Goal: Navigation & Orientation: Find specific page/section

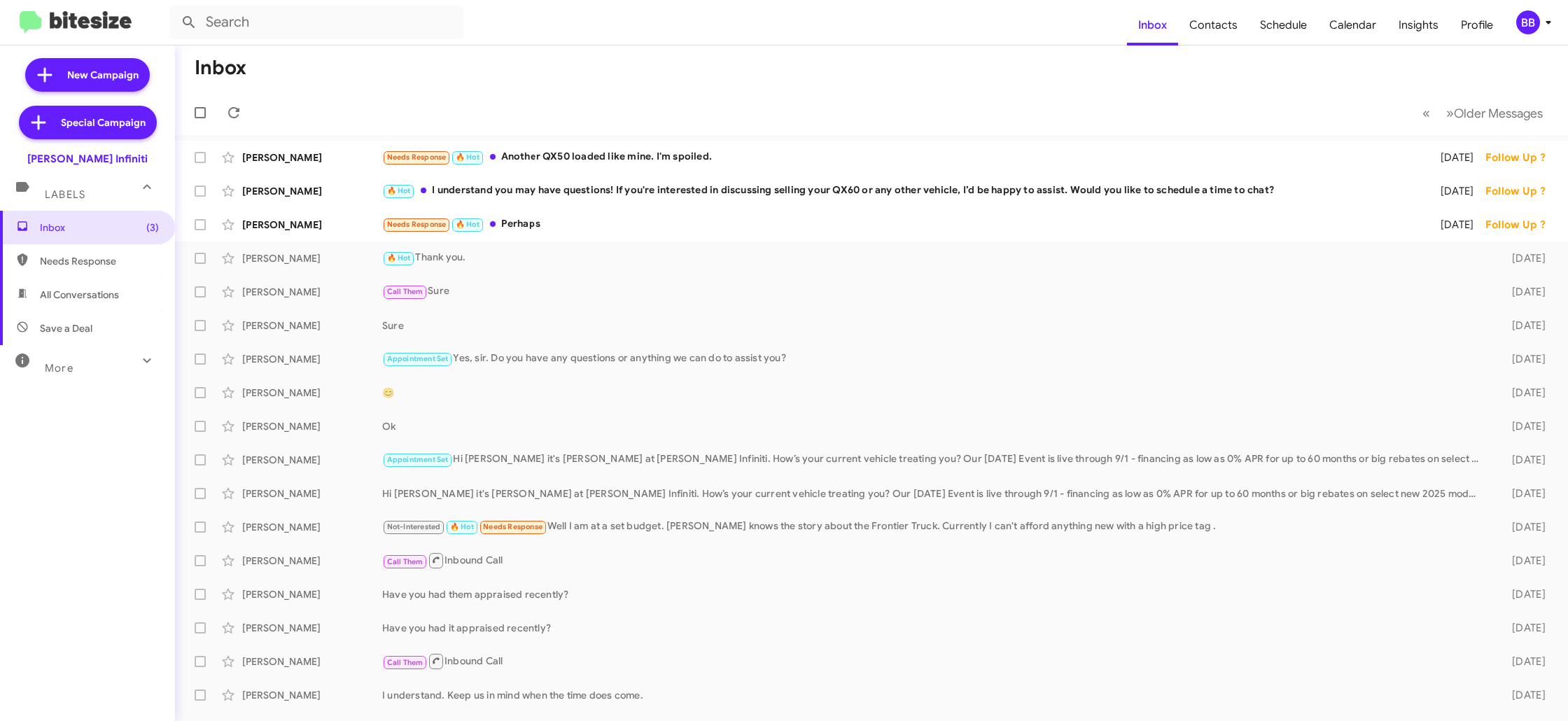
click at [1121, 88] on mat-toolbar-row "Inbox" at bounding box center [871, 68] width 1393 height 45
click at [1530, 34] on div "BB" at bounding box center [1528, 22] width 24 height 24
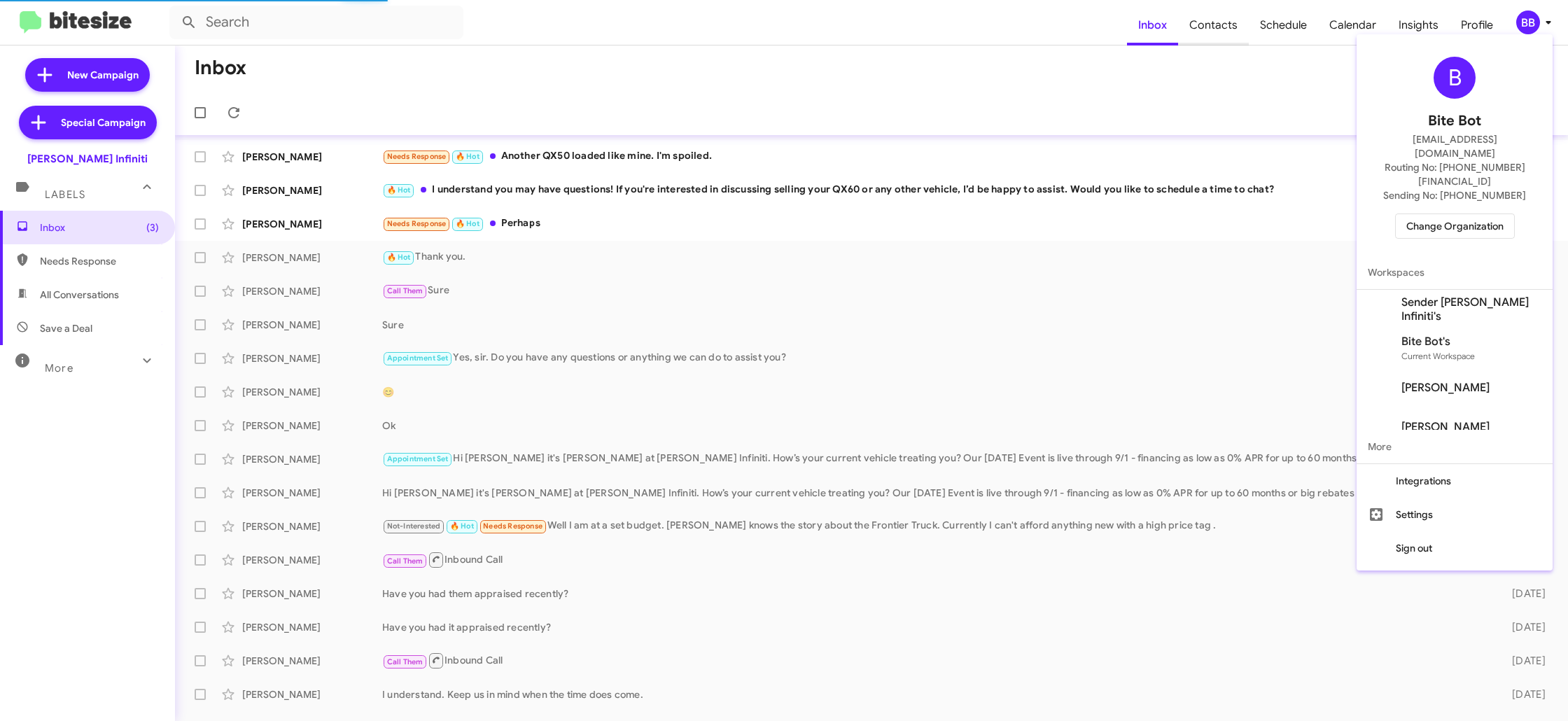
click at [1190, 29] on div at bounding box center [784, 360] width 1568 height 721
click at [1195, 27] on span "Contacts" at bounding box center [1213, 25] width 71 height 40
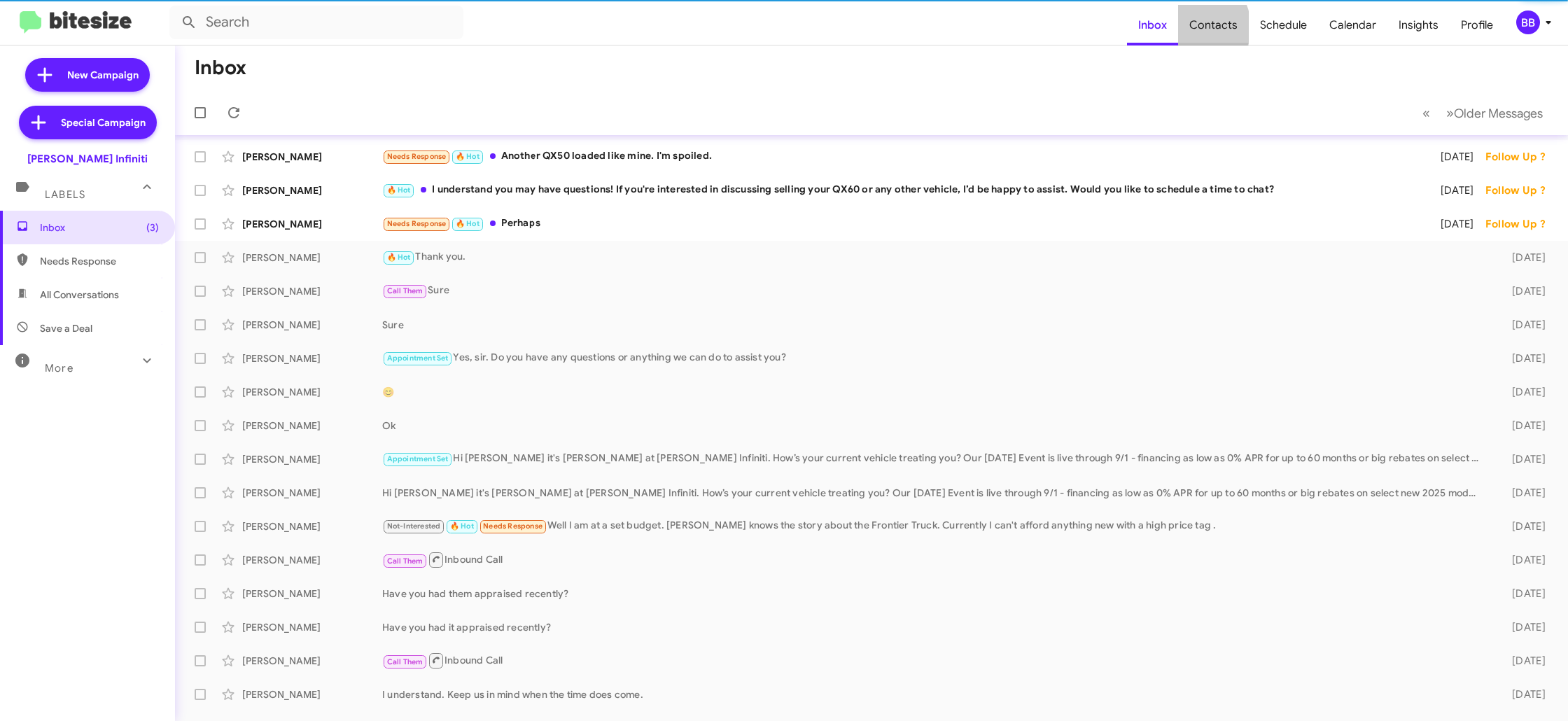
click at [1197, 26] on span "Contacts" at bounding box center [1213, 25] width 71 height 40
click at [1198, 26] on span "Contacts" at bounding box center [1213, 25] width 71 height 40
click at [1153, 26] on span "Inbox" at bounding box center [1153, 25] width 51 height 40
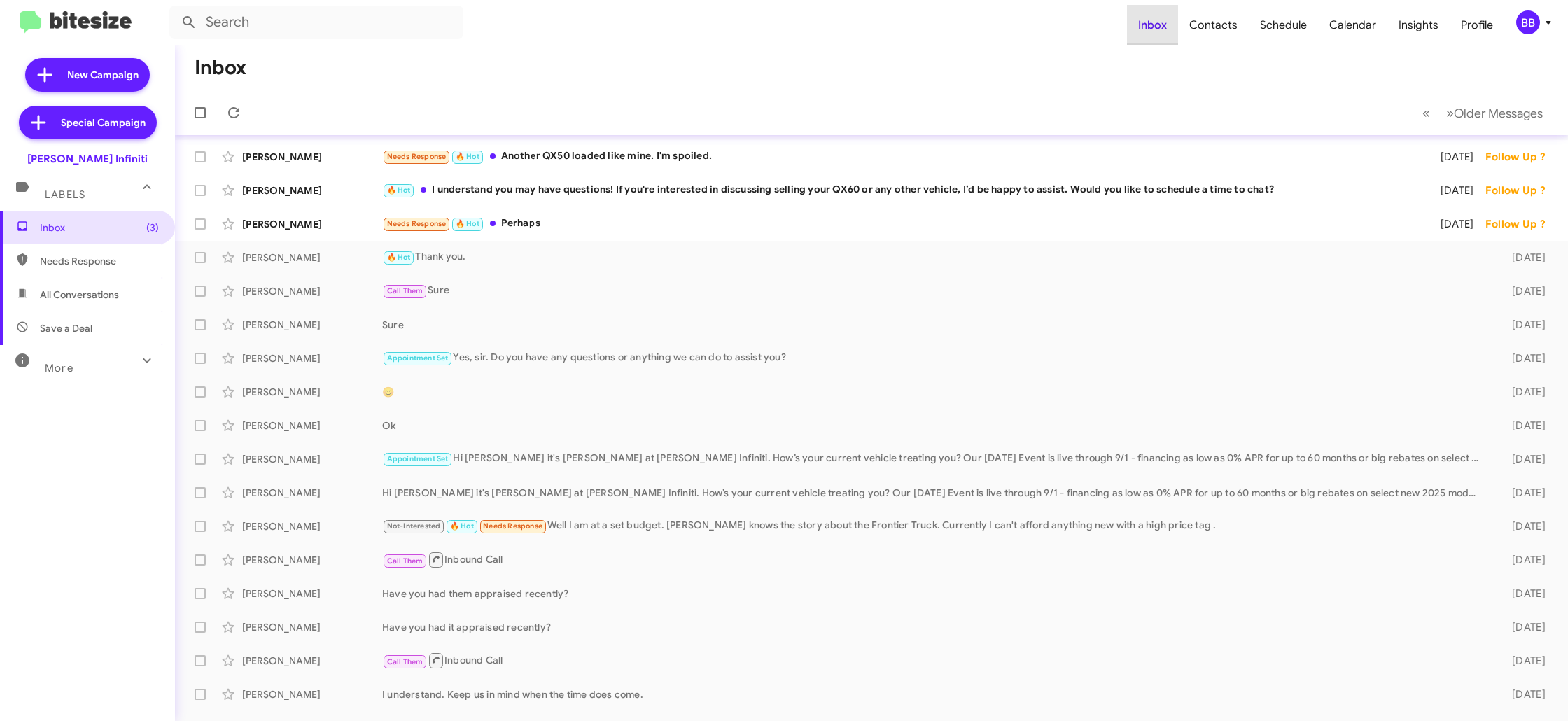
click at [1153, 26] on span "Inbox" at bounding box center [1153, 25] width 51 height 40
click at [1210, 29] on span "Contacts" at bounding box center [1213, 25] width 71 height 40
type input "in:groups"
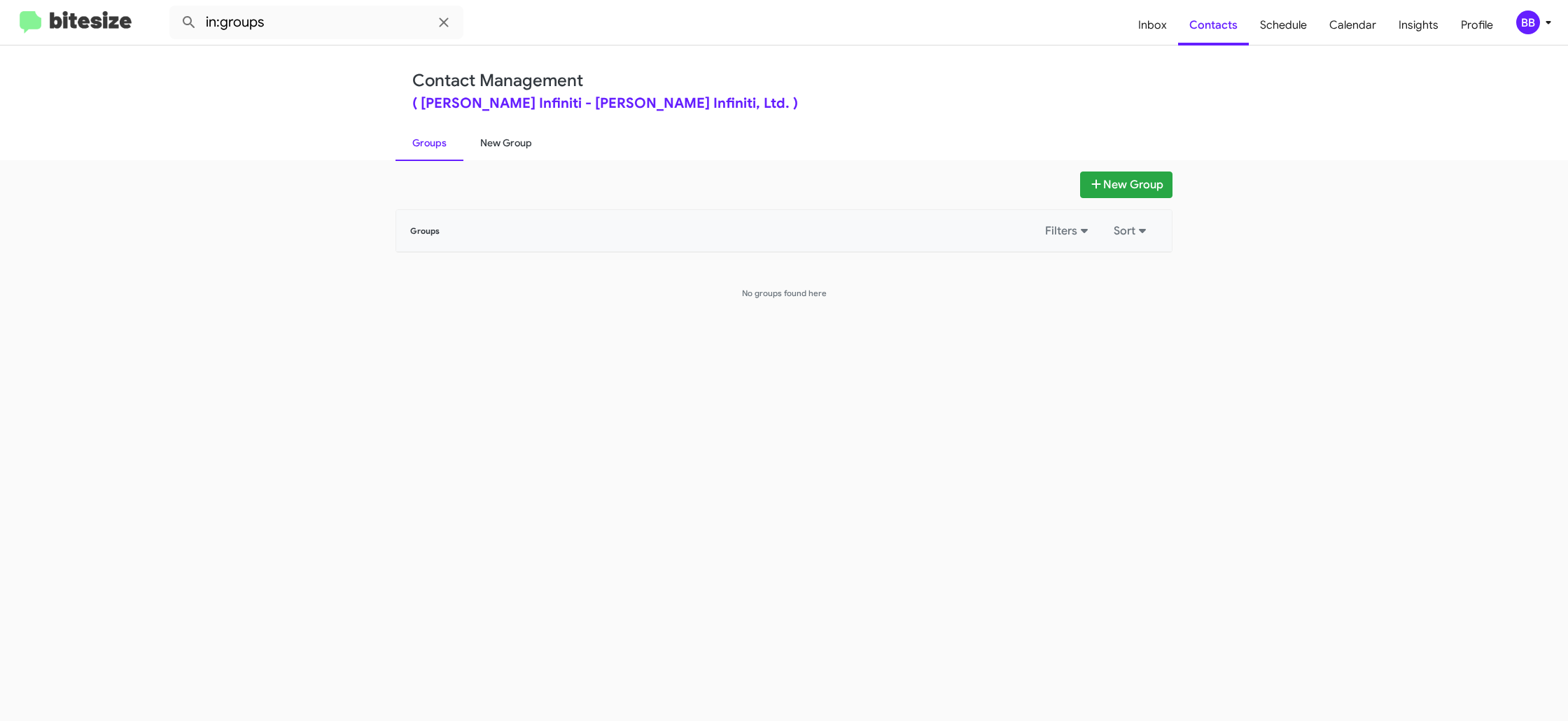
click at [505, 152] on link "New Group" at bounding box center [506, 143] width 85 height 37
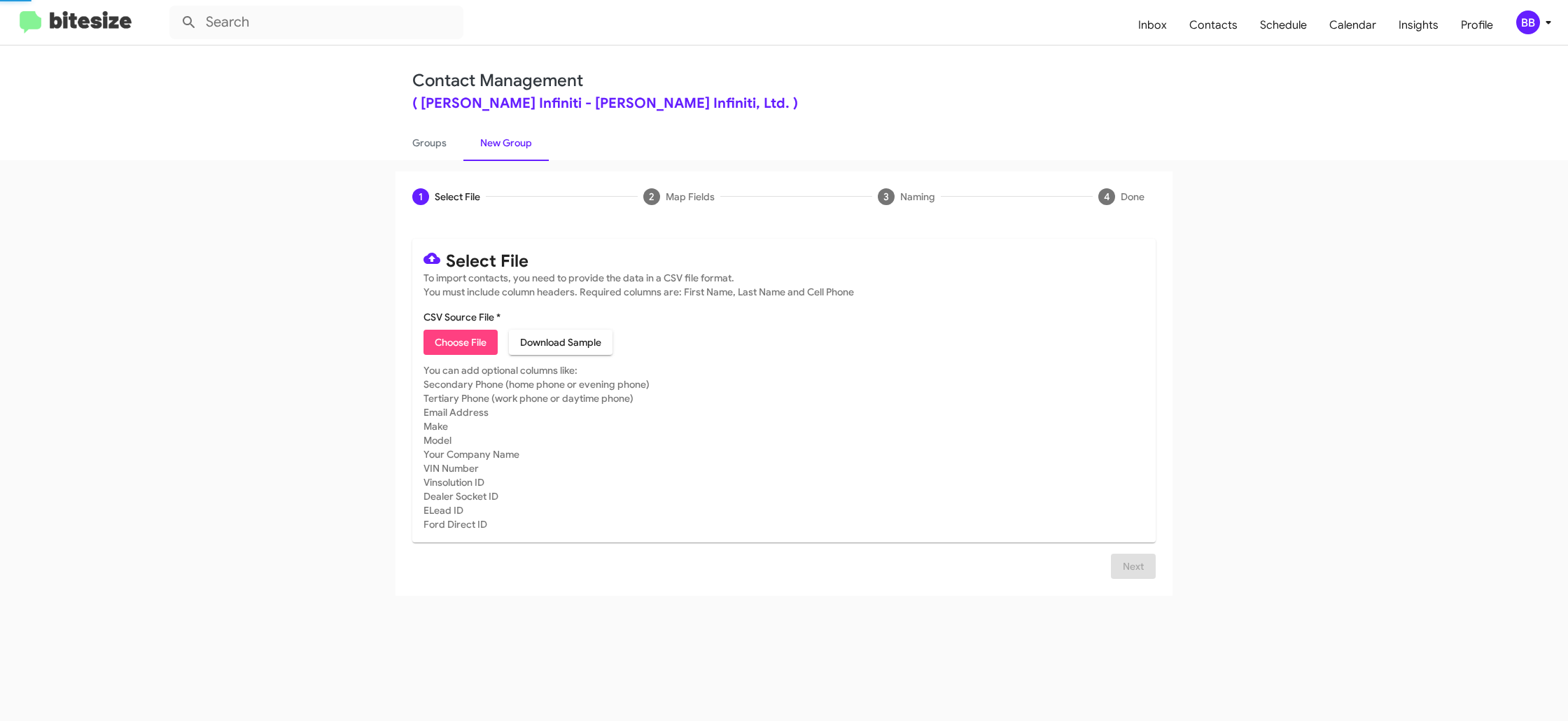
click at [505, 152] on link "New Group" at bounding box center [506, 143] width 85 height 37
click at [425, 147] on link "Groups" at bounding box center [429, 143] width 68 height 37
type input "in:groups"
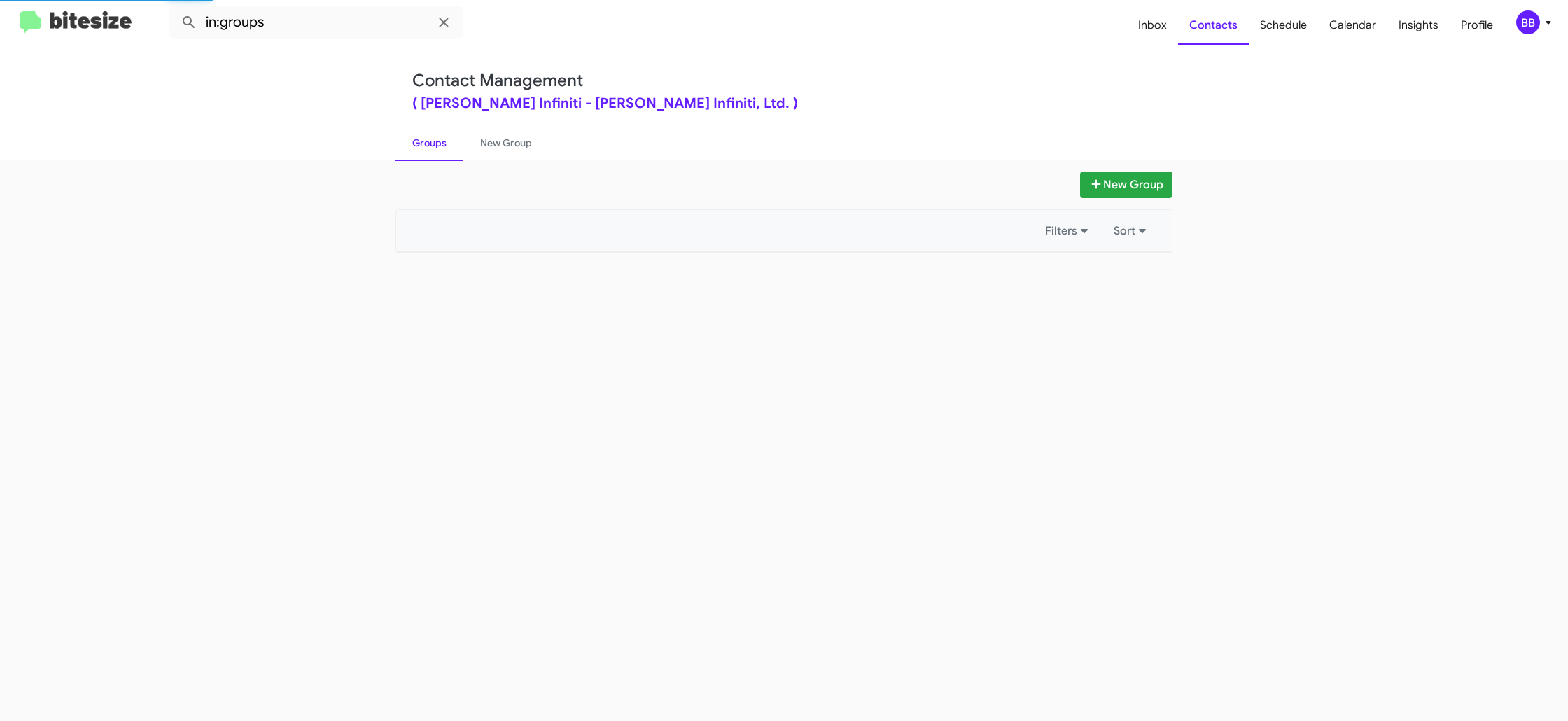
click at [425, 147] on link "Groups" at bounding box center [429, 143] width 68 height 37
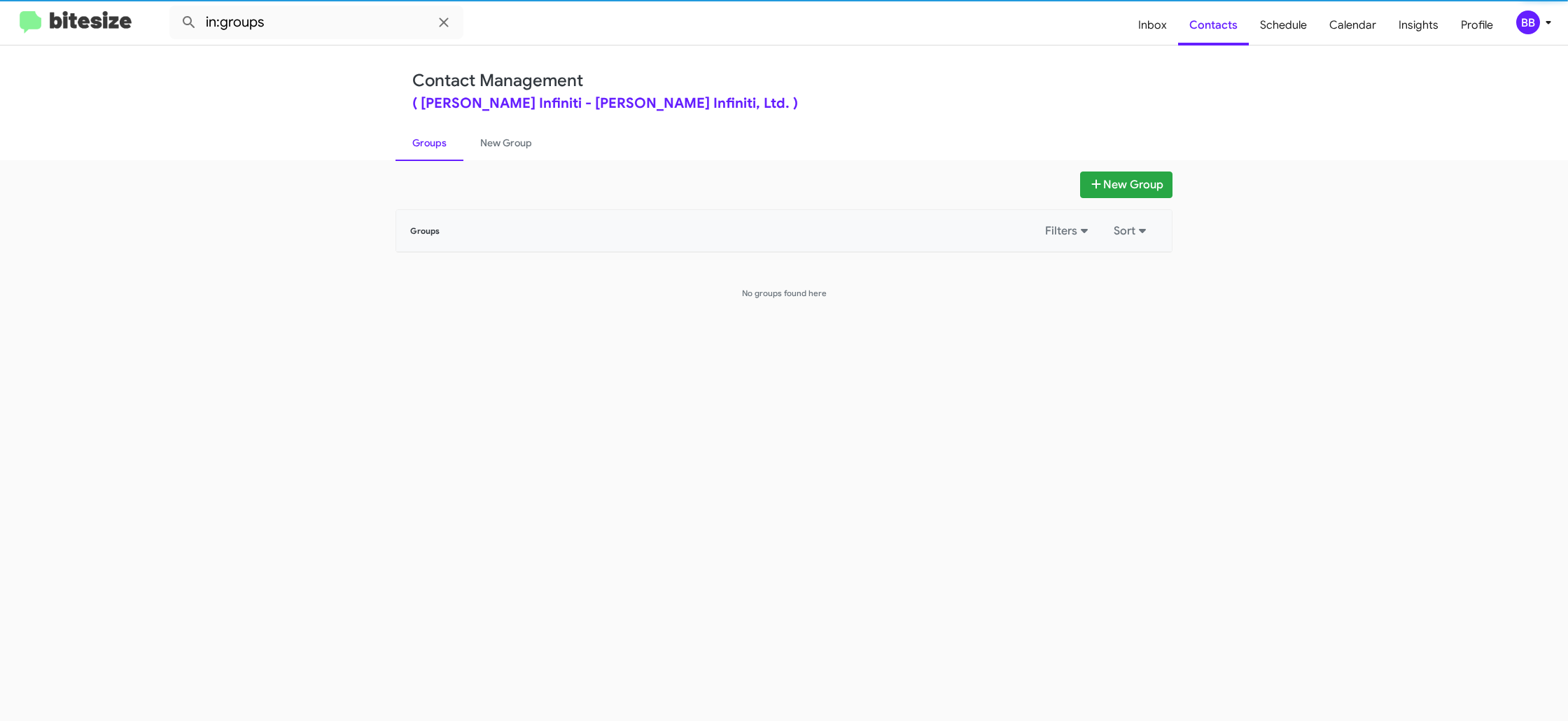
click at [425, 147] on link "Groups" at bounding box center [429, 143] width 68 height 37
drag, startPoint x: 424, startPoint y: 147, endPoint x: 292, endPoint y: 7, distance: 192.4
click at [421, 146] on link "Groups" at bounding box center [429, 143] width 68 height 37
